Goal: Task Accomplishment & Management: Manage account settings

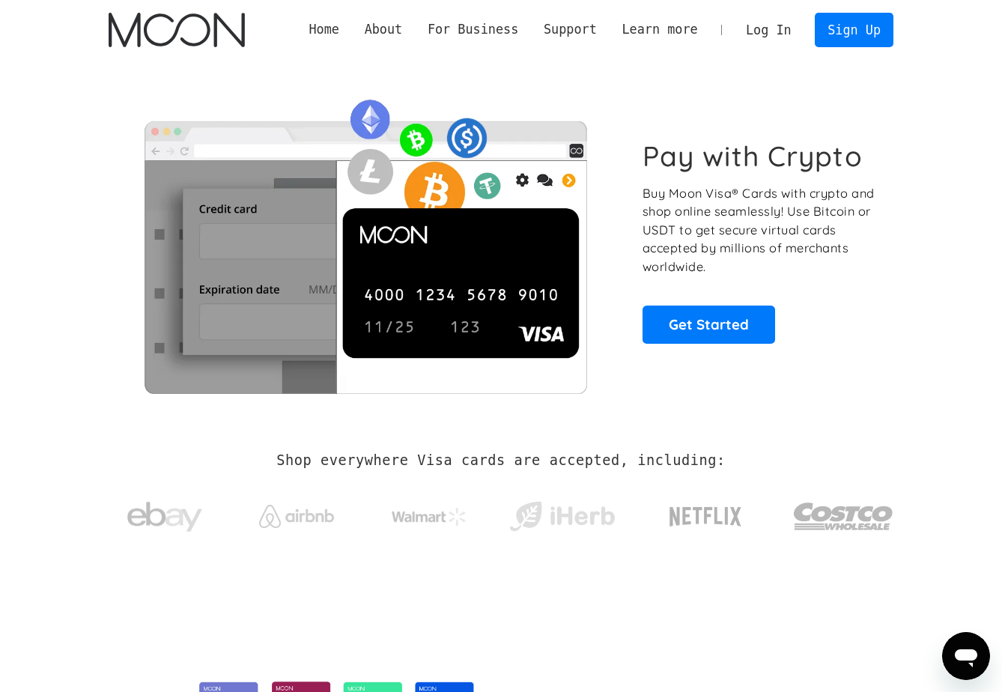
click at [761, 16] on link "Log In" at bounding box center [768, 29] width 70 height 33
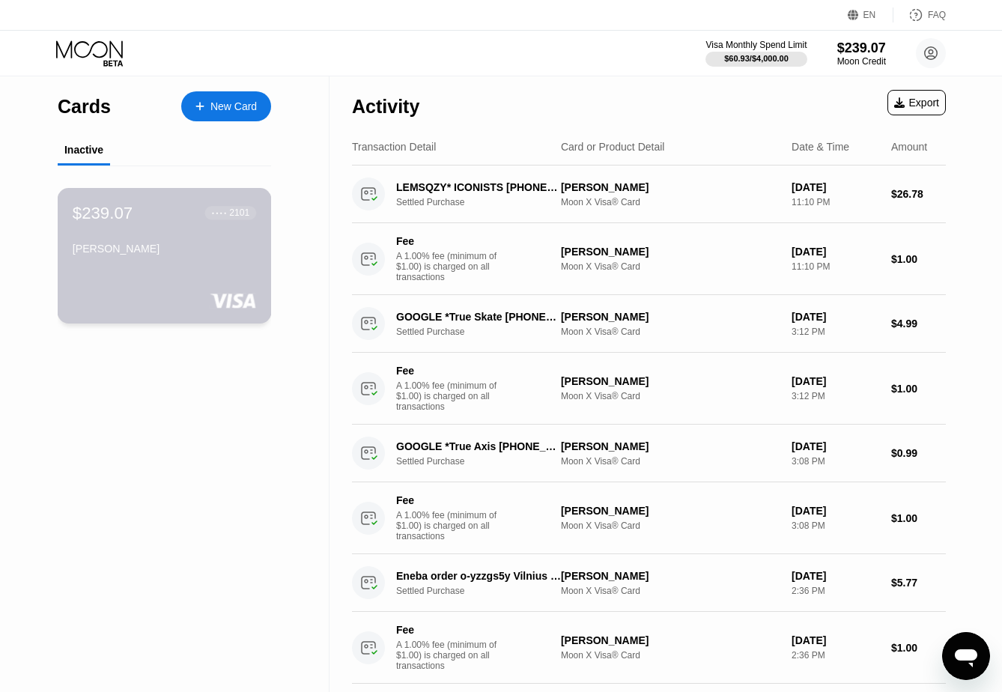
click at [155, 253] on div "[PERSON_NAME]" at bounding box center [164, 249] width 183 height 12
